Goal: Task Accomplishment & Management: Use online tool/utility

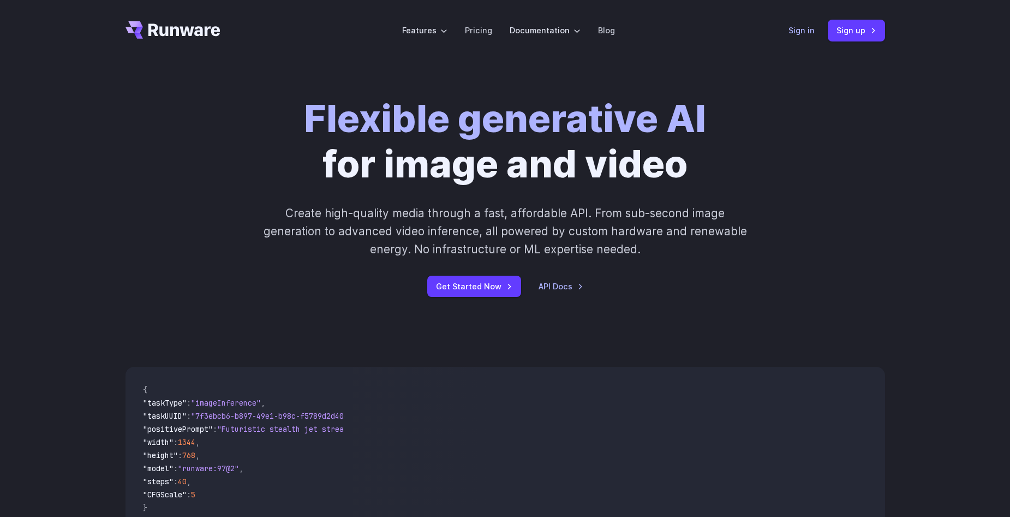
click at [790, 30] on link "Sign in" at bounding box center [801, 30] width 26 height 13
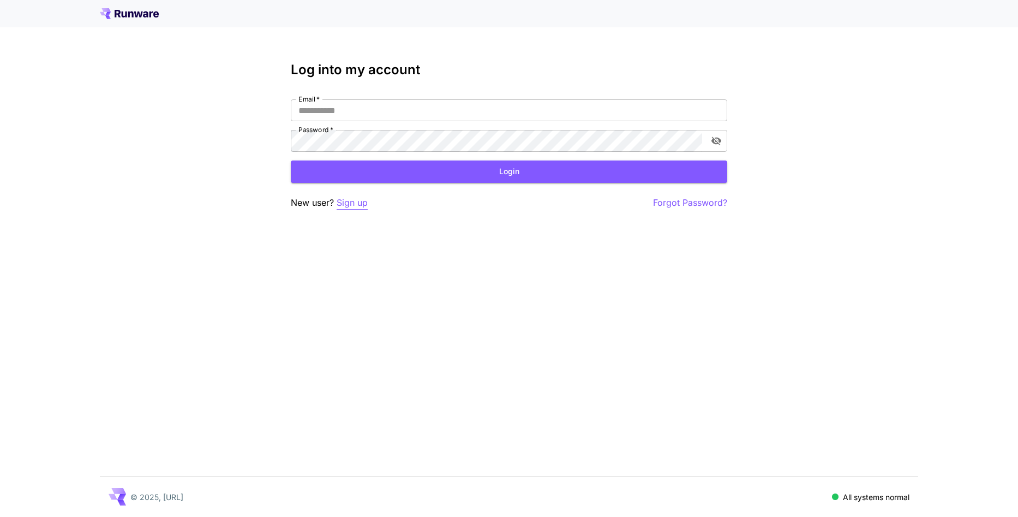
drag, startPoint x: 371, startPoint y: 208, endPoint x: 340, endPoint y: 203, distance: 31.5
click at [371, 208] on div "New user? Sign up Forgot Password?" at bounding box center [509, 203] width 436 height 14
click at [340, 203] on p "Sign up" at bounding box center [352, 203] width 31 height 14
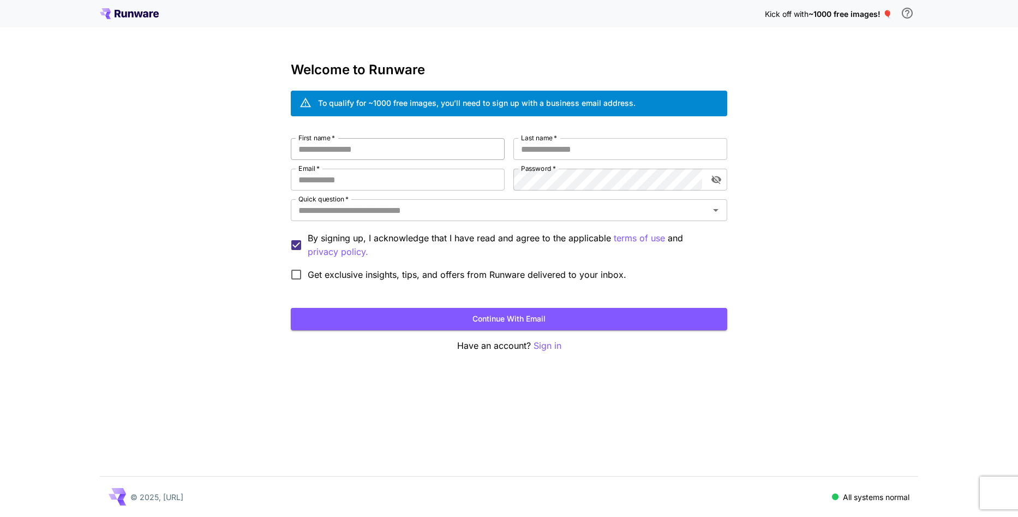
click at [387, 146] on input "First name   *" at bounding box center [398, 149] width 214 height 22
click at [569, 148] on input "Last name   *" at bounding box center [620, 149] width 214 height 22
click at [398, 146] on input "First name   *" at bounding box center [398, 149] width 214 height 22
click at [491, 325] on button "Continue with email" at bounding box center [509, 319] width 436 height 22
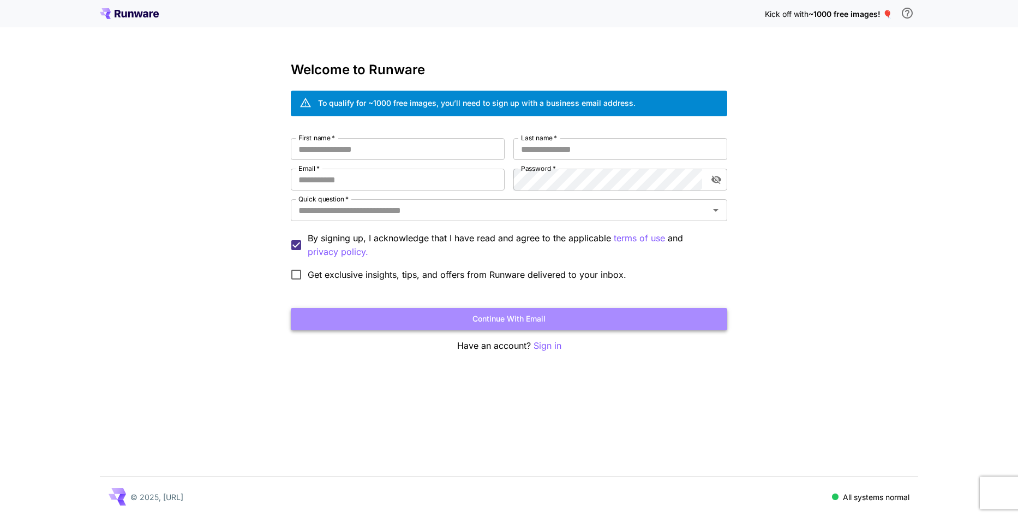
click at [491, 325] on button "Continue with email" at bounding box center [509, 319] width 436 height 22
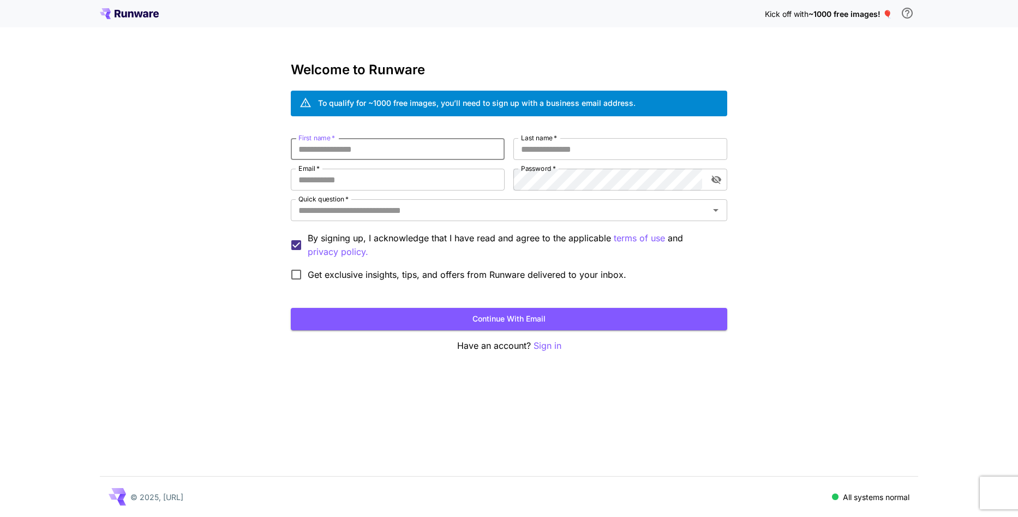
click at [367, 157] on input "First name   *" at bounding box center [398, 149] width 214 height 22
type input "******"
type input "*******"
type input "**********"
click at [319, 267] on label "Get exclusive insights, tips, and offers from Runware delivered to your inbox." at bounding box center [455, 274] width 341 height 23
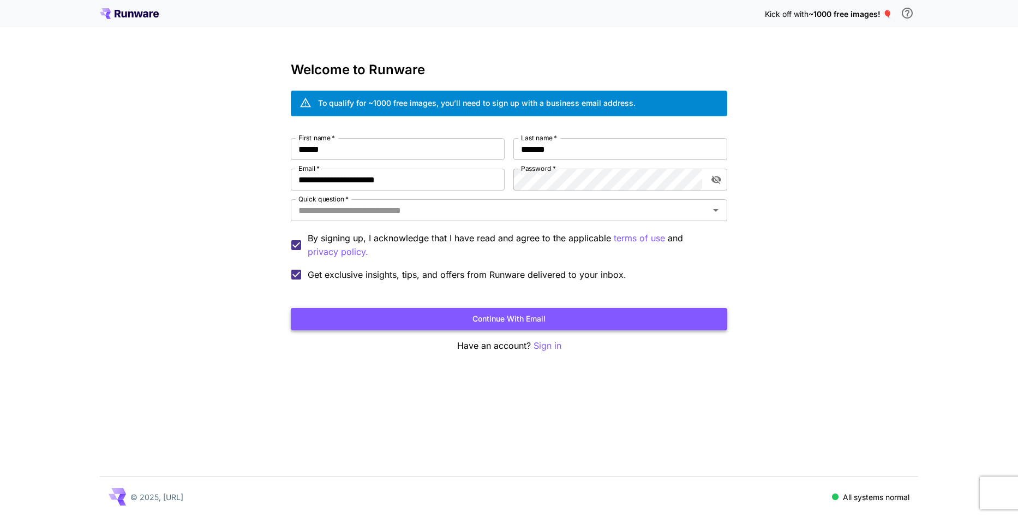
click at [340, 314] on button "Continue with email" at bounding box center [509, 319] width 436 height 22
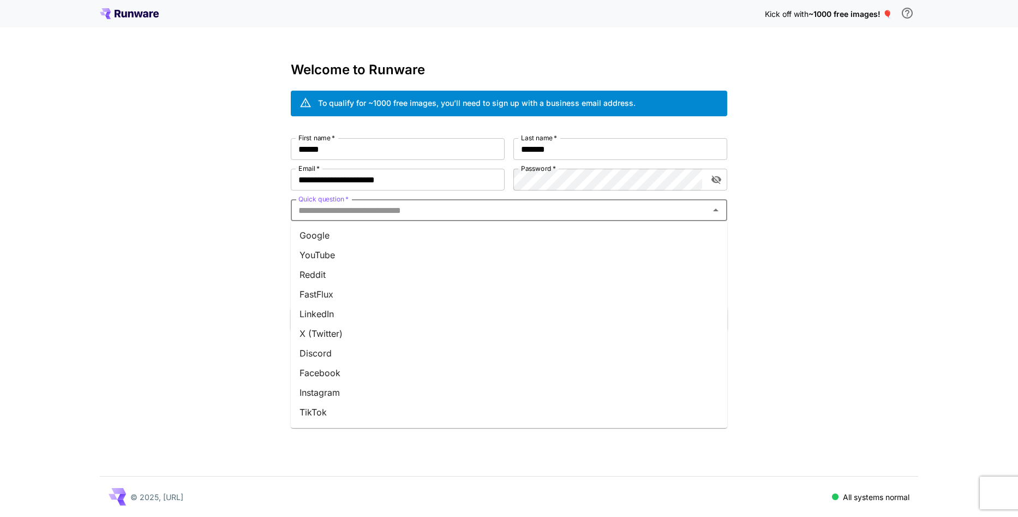
click at [496, 213] on input "Quick question   *" at bounding box center [500, 209] width 412 height 15
click at [426, 238] on li "Google" at bounding box center [509, 235] width 436 height 20
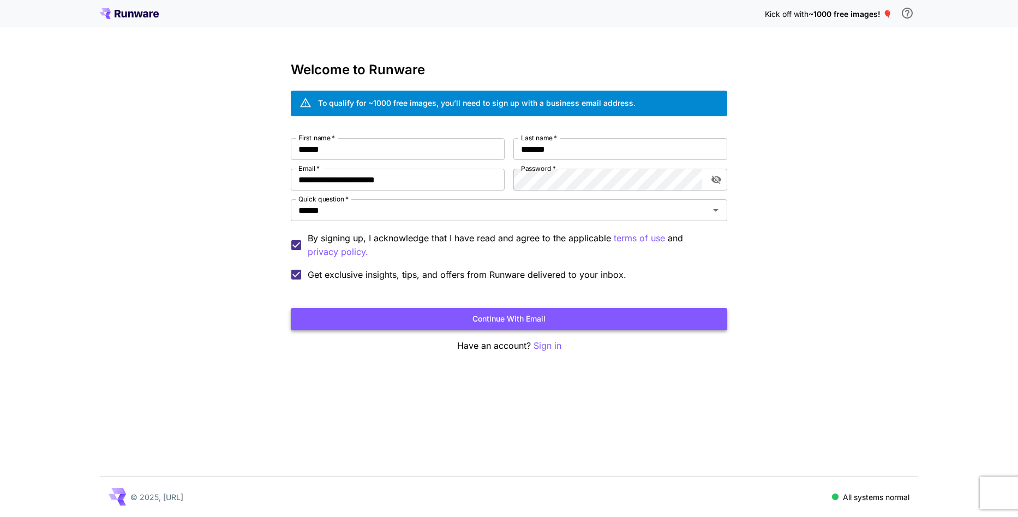
click at [425, 320] on button "Continue with email" at bounding box center [509, 319] width 436 height 22
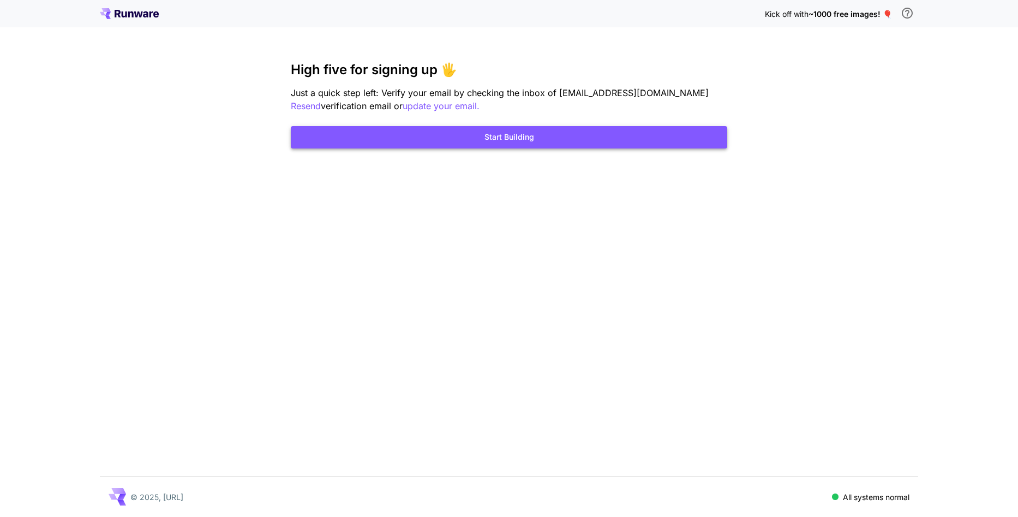
click at [460, 134] on button "Start Building" at bounding box center [509, 137] width 436 height 22
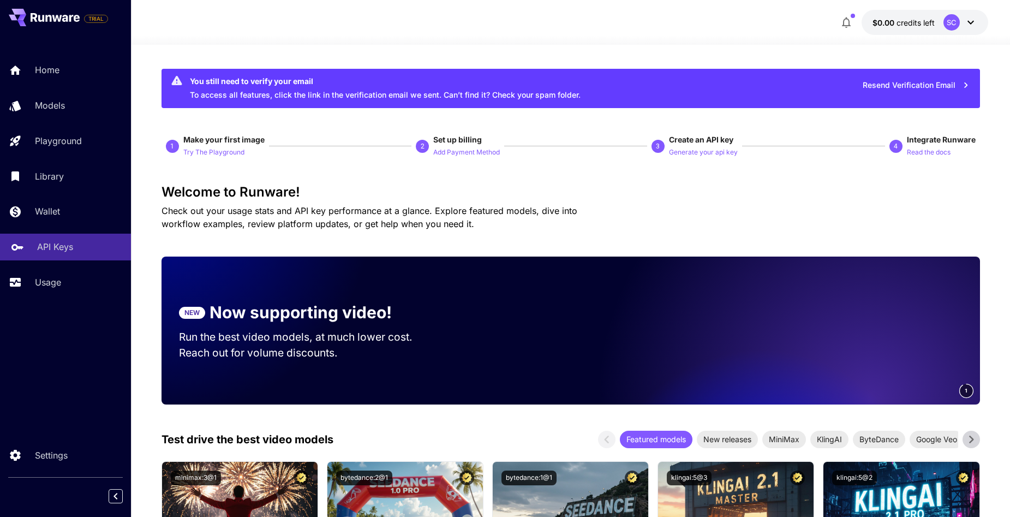
click at [76, 237] on link "API Keys" at bounding box center [65, 246] width 131 height 27
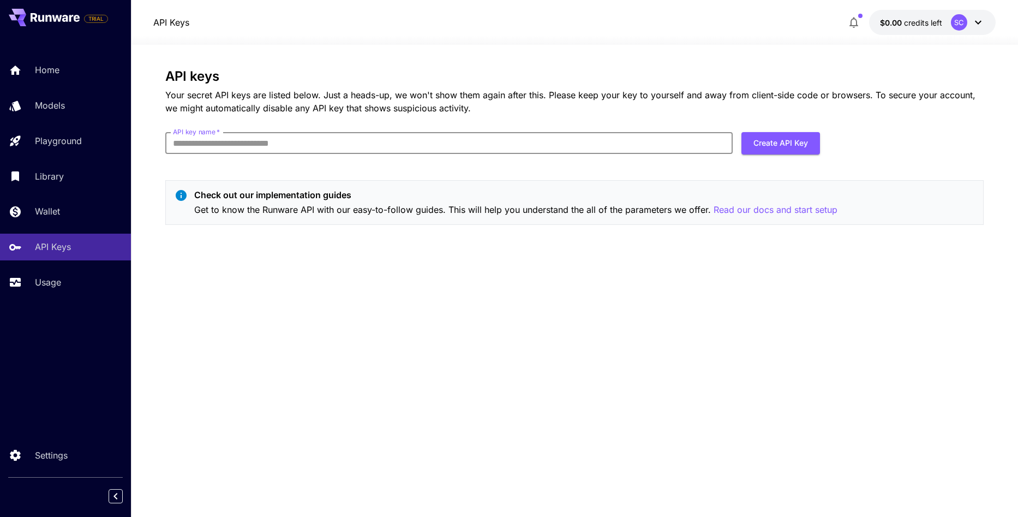
click at [329, 152] on input "API key name   *" at bounding box center [448, 143] width 567 height 22
type input "*********"
click at [788, 146] on button "Create API Key" at bounding box center [780, 143] width 79 height 22
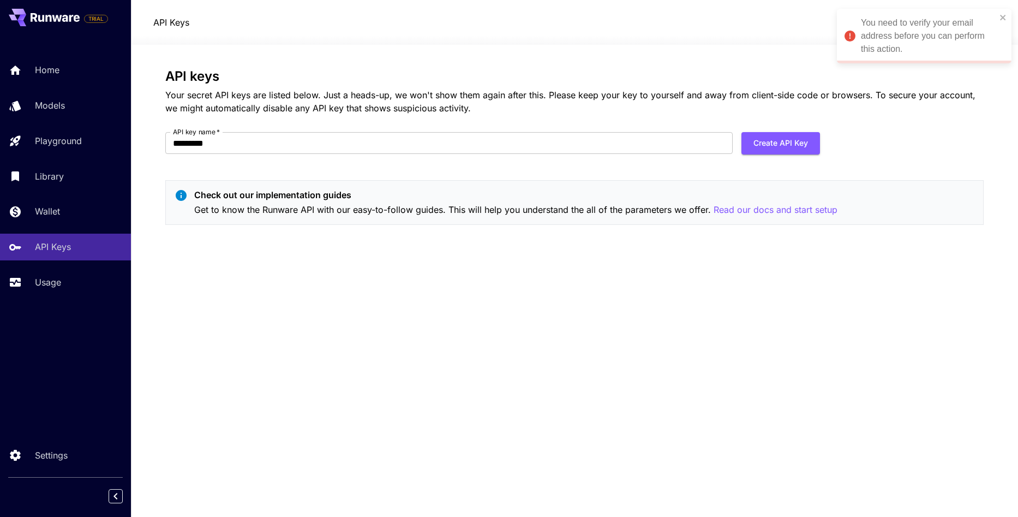
click at [563, 382] on div "API keys Your secret API keys are listed below. Just a heads-up, we won't show …" at bounding box center [574, 281] width 818 height 424
click at [782, 146] on button "Create API Key" at bounding box center [780, 143] width 79 height 22
